Goal: Navigation & Orientation: Find specific page/section

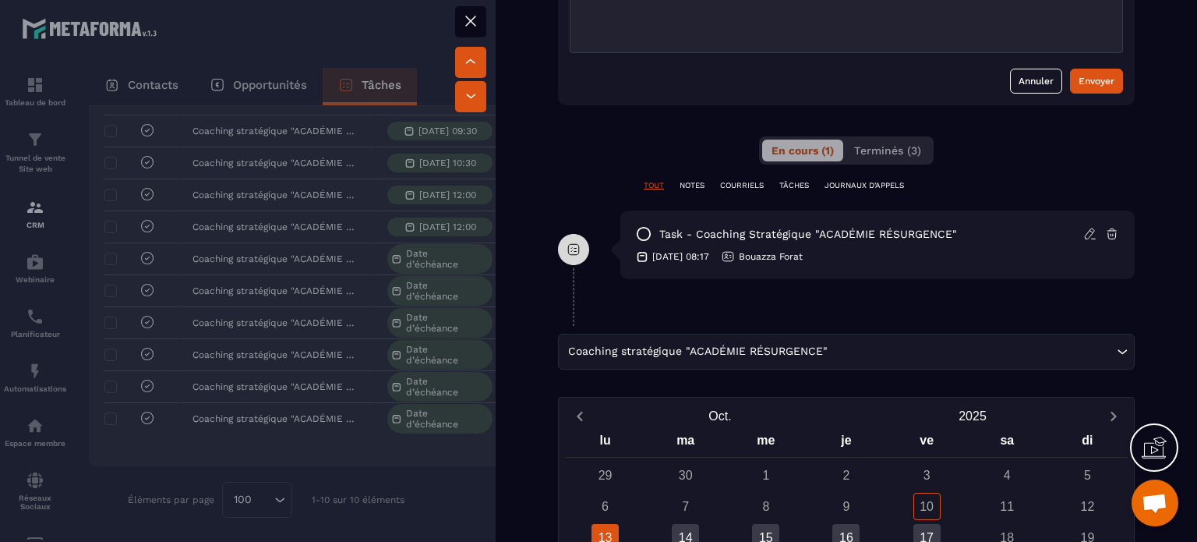
scroll to position [790, 0]
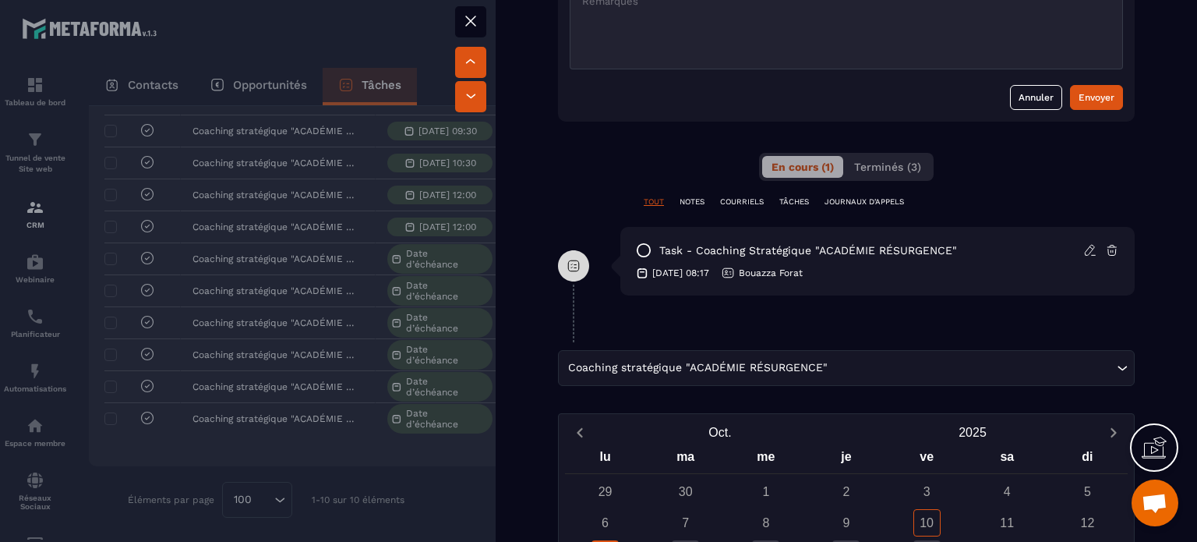
click at [796, 199] on p "TÂCHES" at bounding box center [794, 201] width 30 height 11
click at [655, 200] on p "TOUT" at bounding box center [654, 201] width 20 height 11
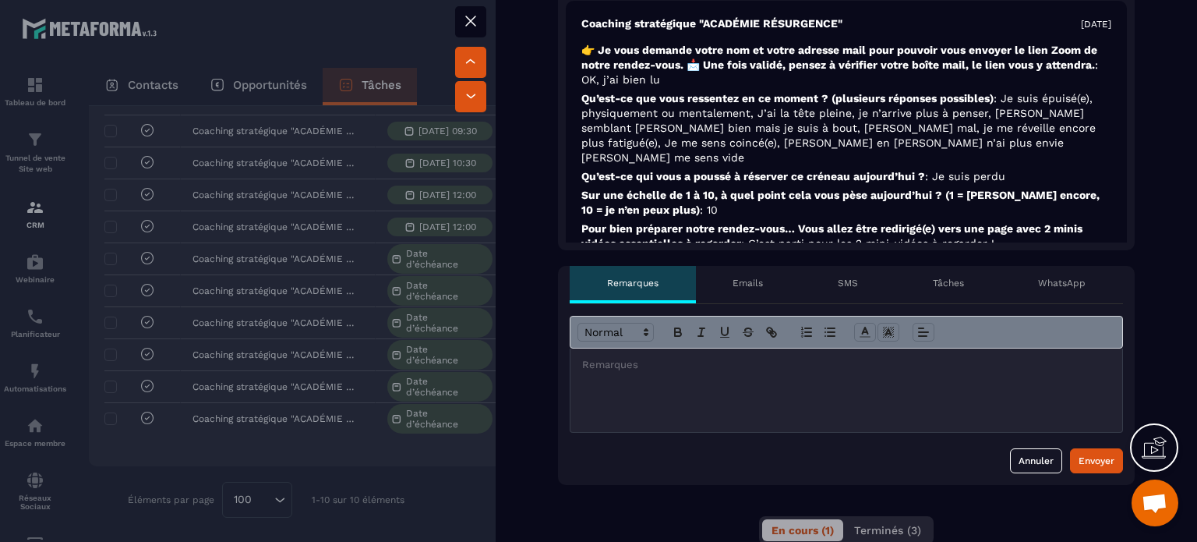
scroll to position [401, 0]
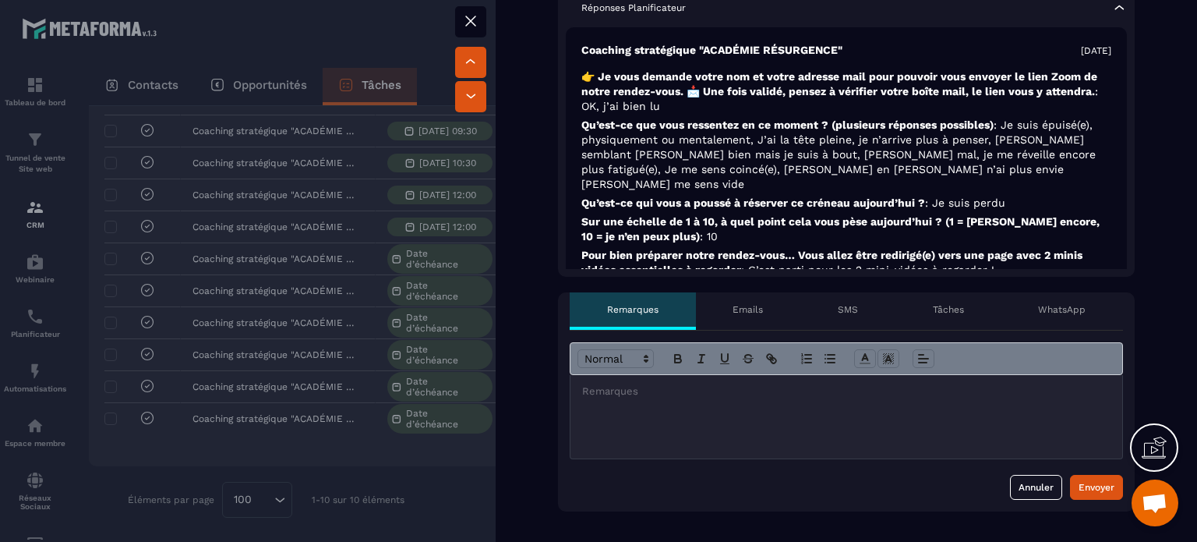
click at [470, 19] on icon at bounding box center [470, 20] width 9 height 9
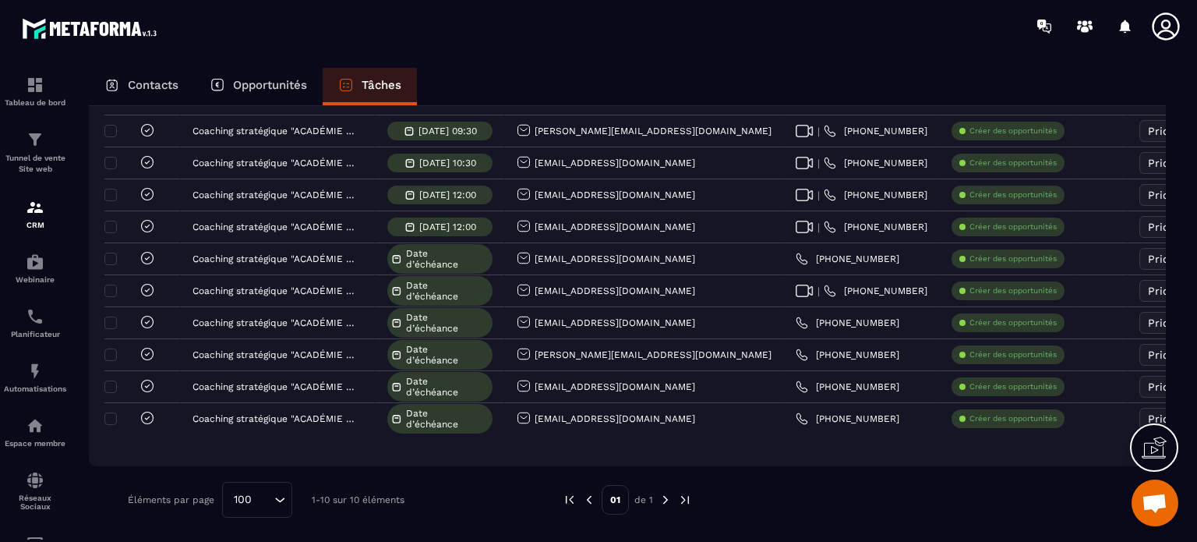
click at [261, 80] on p "Opportunités" at bounding box center [270, 85] width 74 height 14
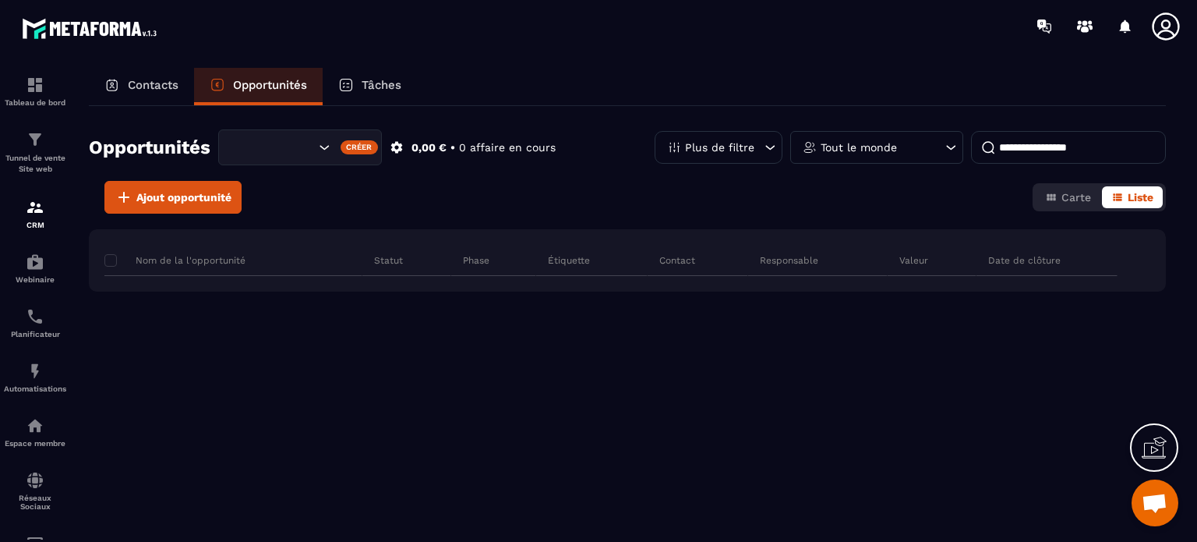
click at [159, 83] on p "Contacts" at bounding box center [153, 85] width 51 height 14
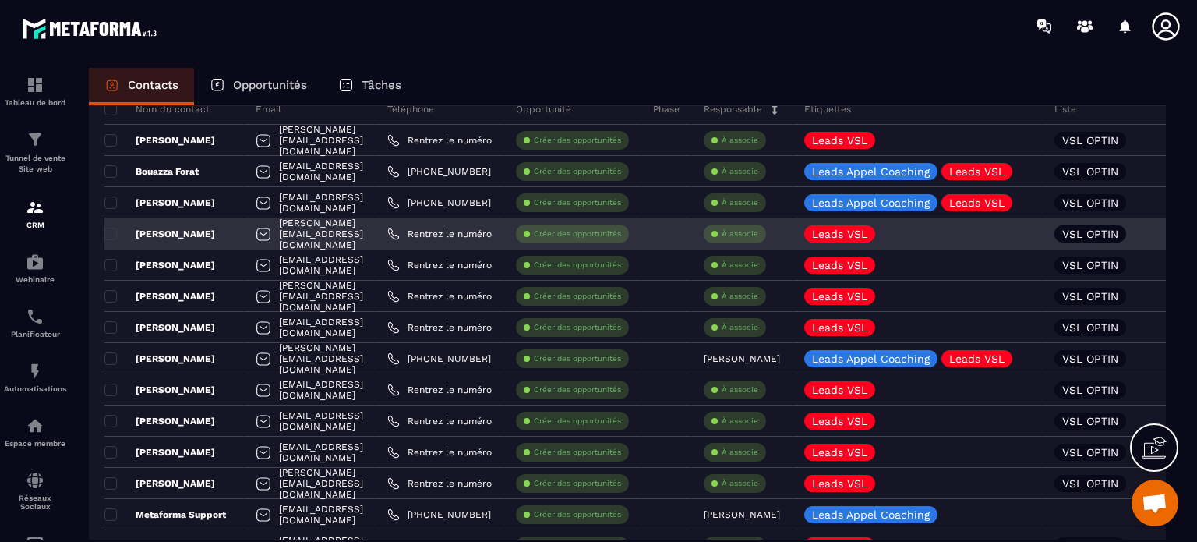
scroll to position [78, 0]
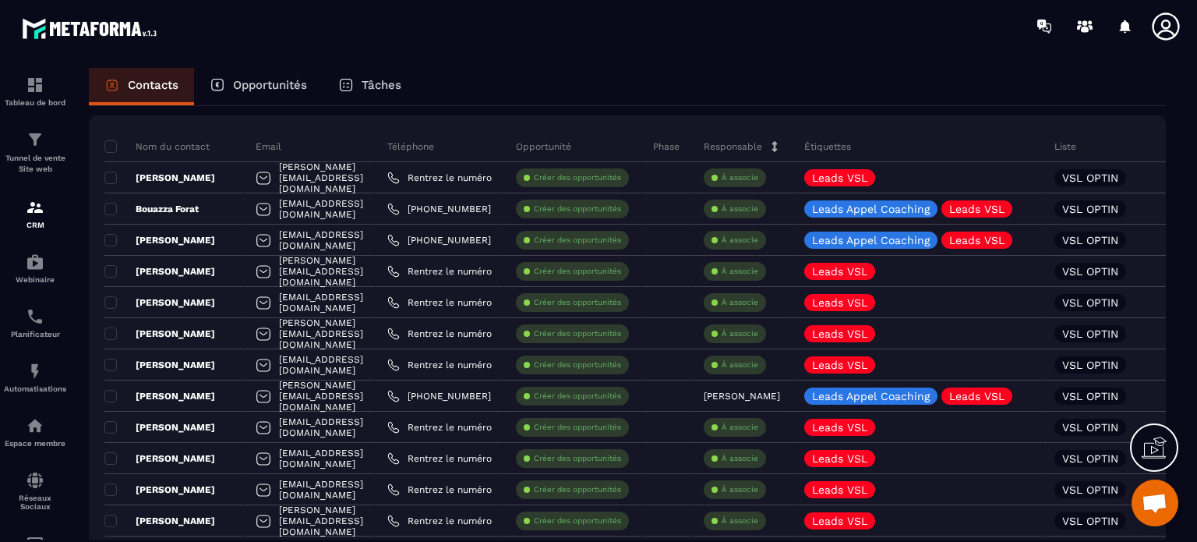
click at [373, 83] on p "Tâches" at bounding box center [382, 85] width 40 height 14
